Goal: Find specific page/section: Find specific page/section

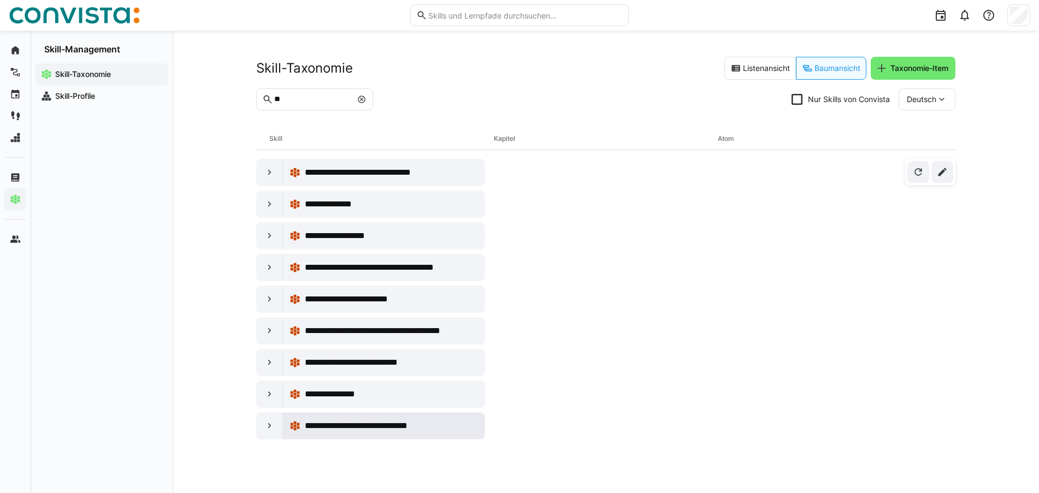
click at [329, 422] on span "**********" at bounding box center [371, 425] width 132 height 13
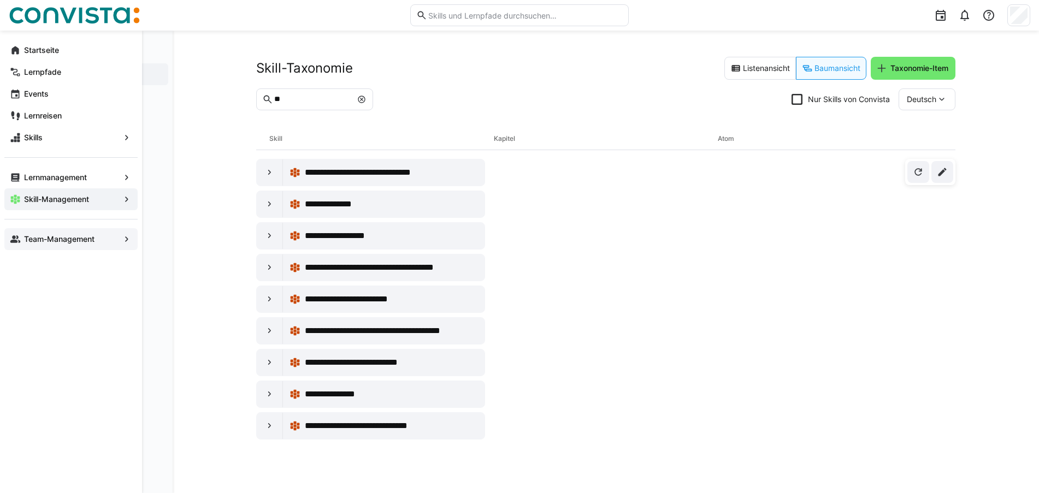
click at [0, 0] on app-navigation-label "Team-Management" at bounding box center [0, 0] width 0 height 0
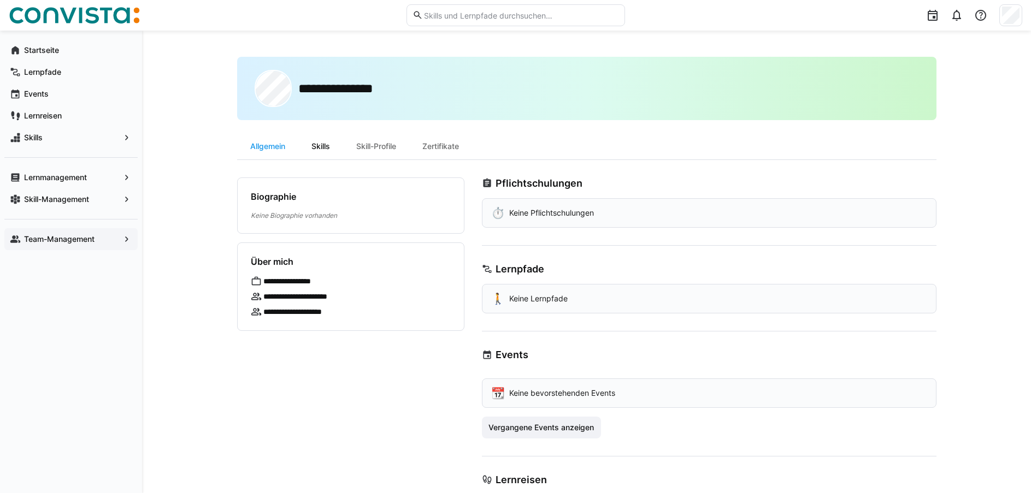
click at [321, 147] on div "Skills" at bounding box center [320, 146] width 45 height 26
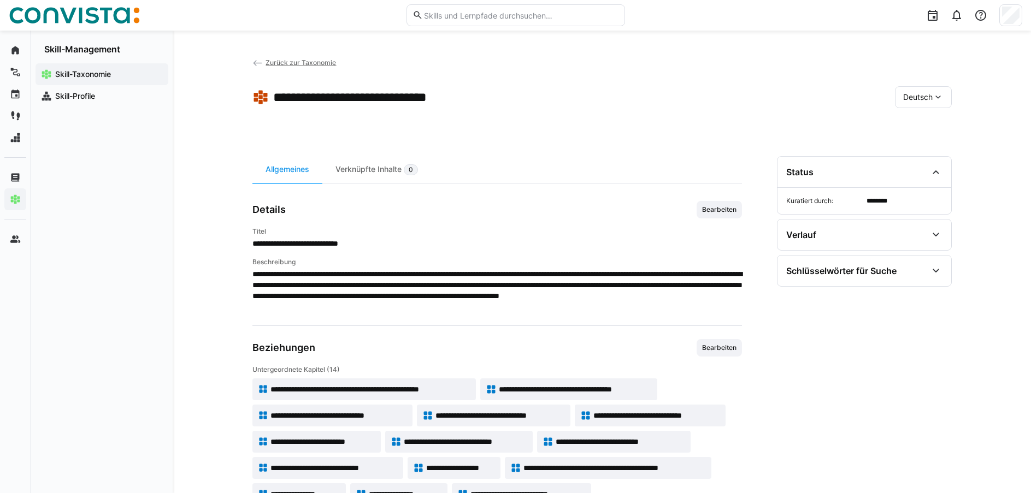
scroll to position [38, 0]
